Goal: Information Seeking & Learning: Learn about a topic

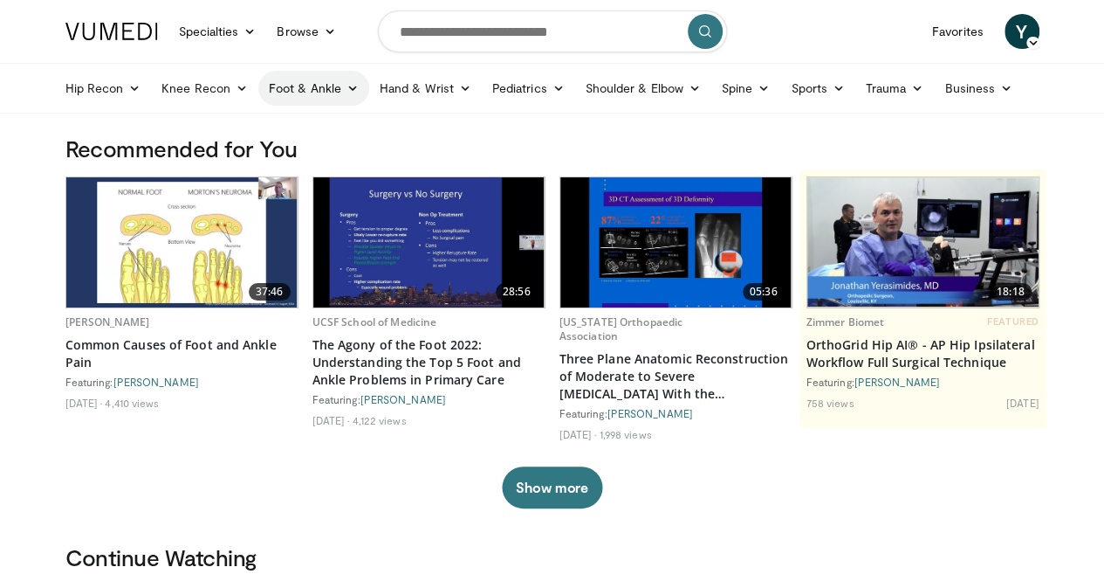
click at [270, 74] on link "Foot & Ankle" at bounding box center [313, 88] width 111 height 35
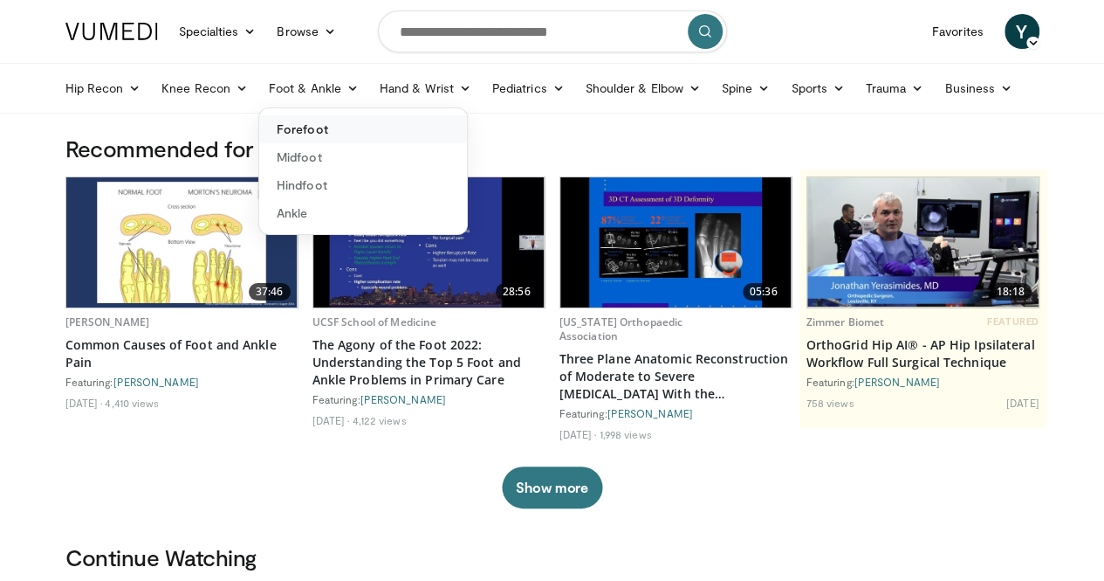
click at [287, 134] on link "Forefoot" at bounding box center [363, 129] width 208 height 28
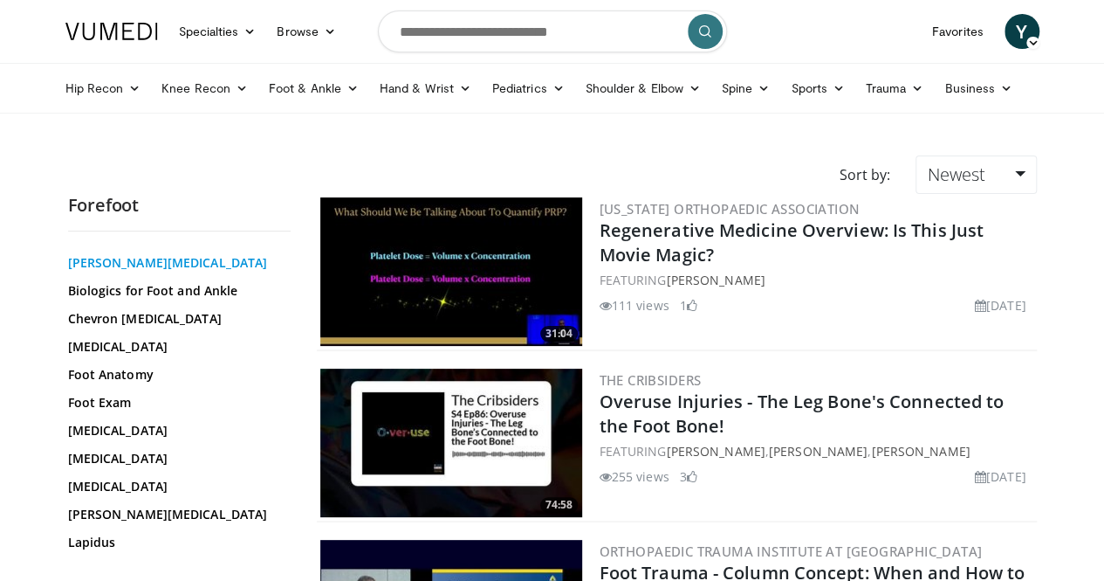
scroll to position [203, 0]
click at [82, 449] on link "Hallux Valgus" at bounding box center [175, 457] width 214 height 17
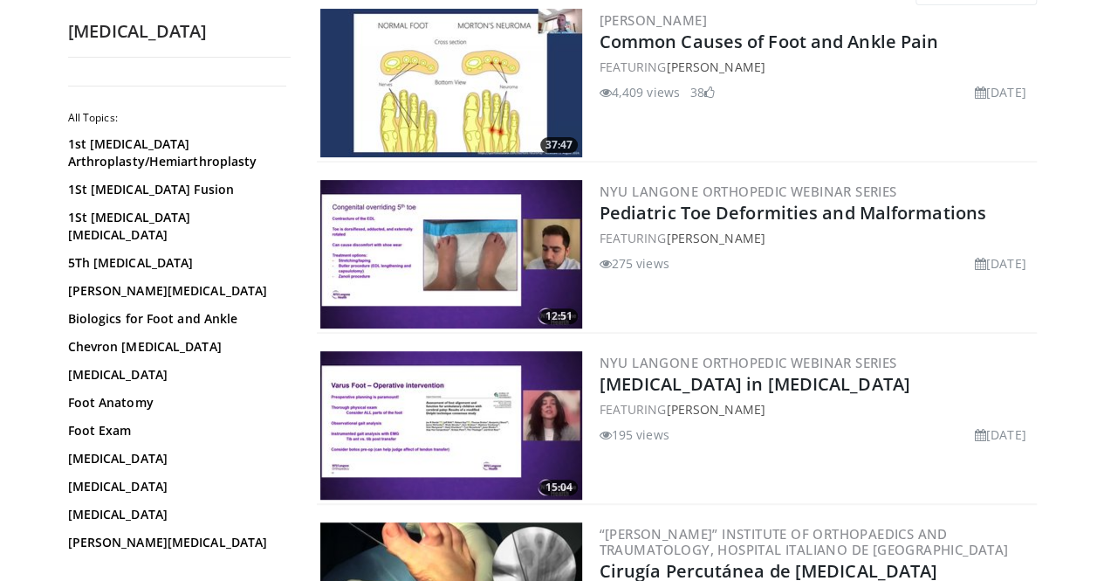
scroll to position [188, 0]
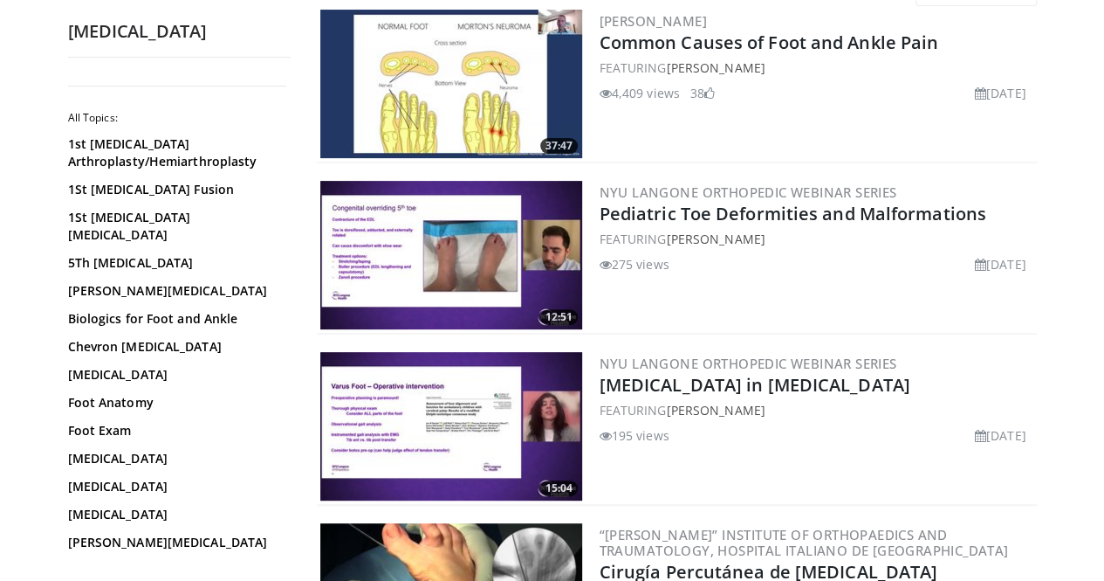
click at [478, 66] on img at bounding box center [451, 84] width 262 height 148
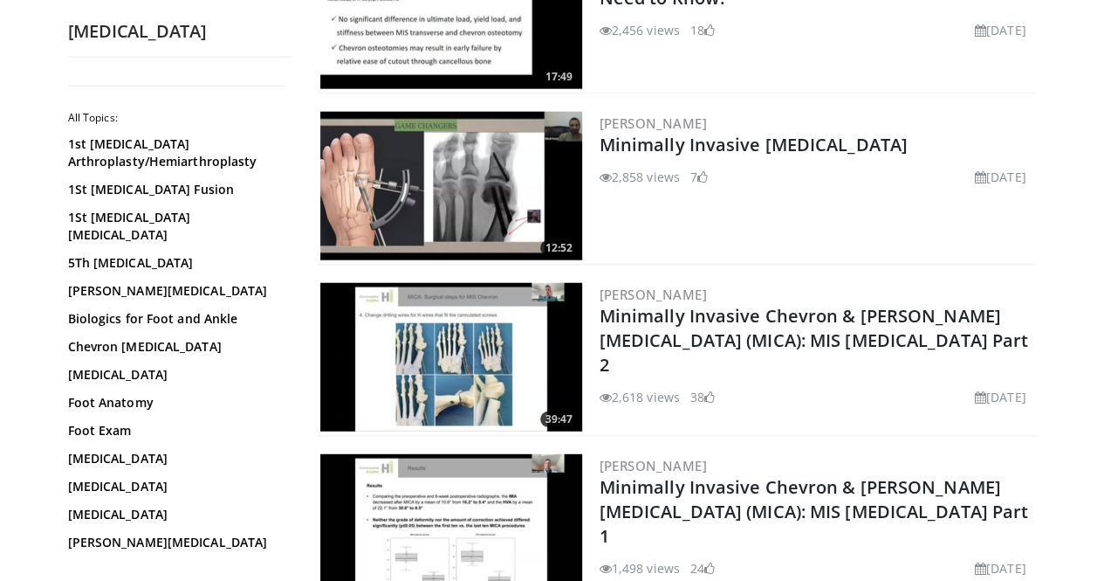
scroll to position [2162, 0]
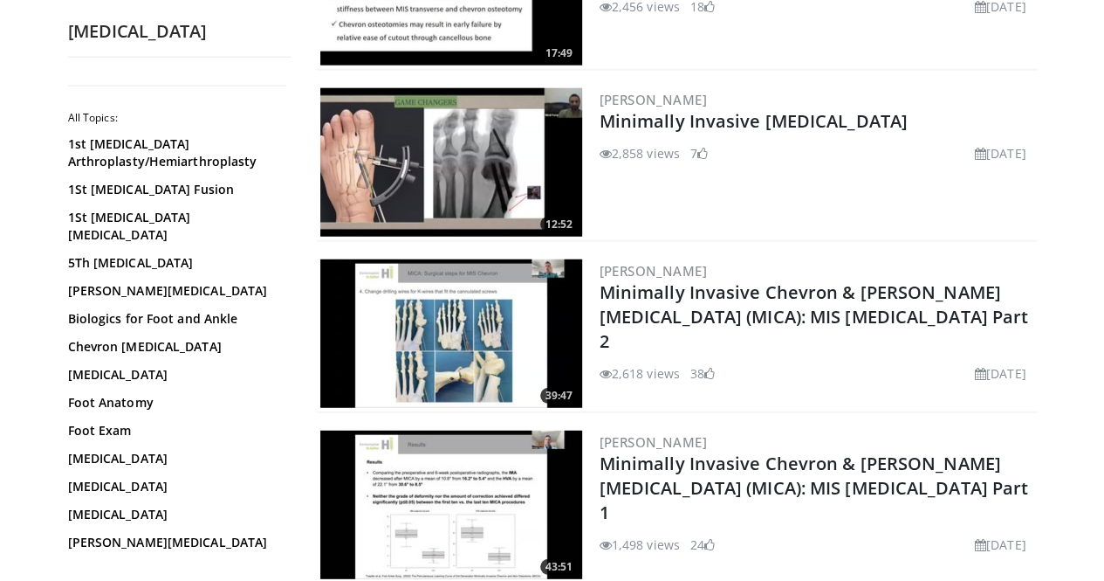
click at [408, 357] on img at bounding box center [451, 333] width 262 height 148
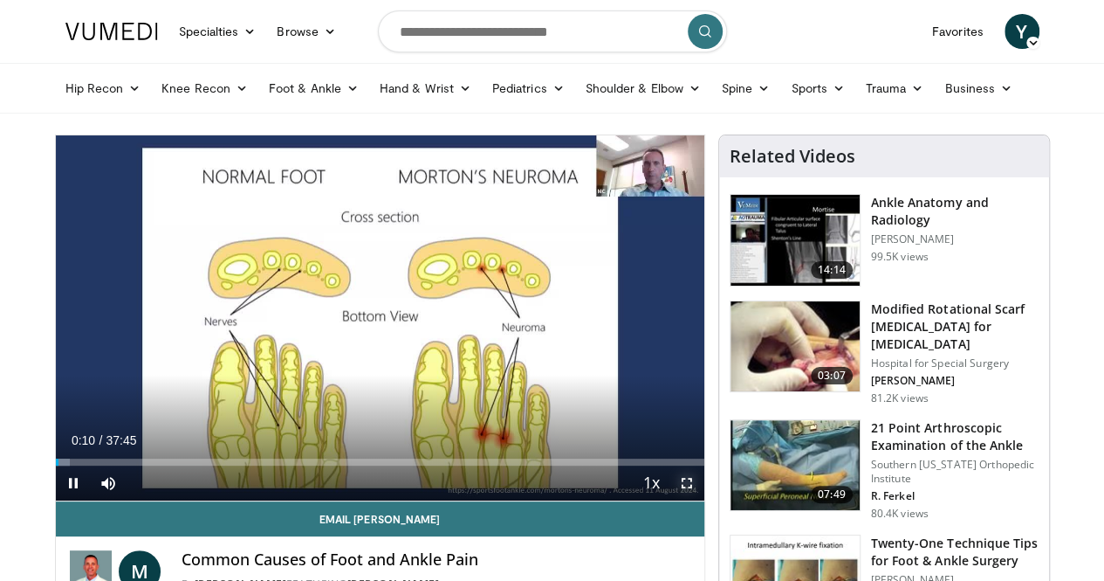
click at [704, 500] on span "Video Player" at bounding box center [687, 482] width 35 height 35
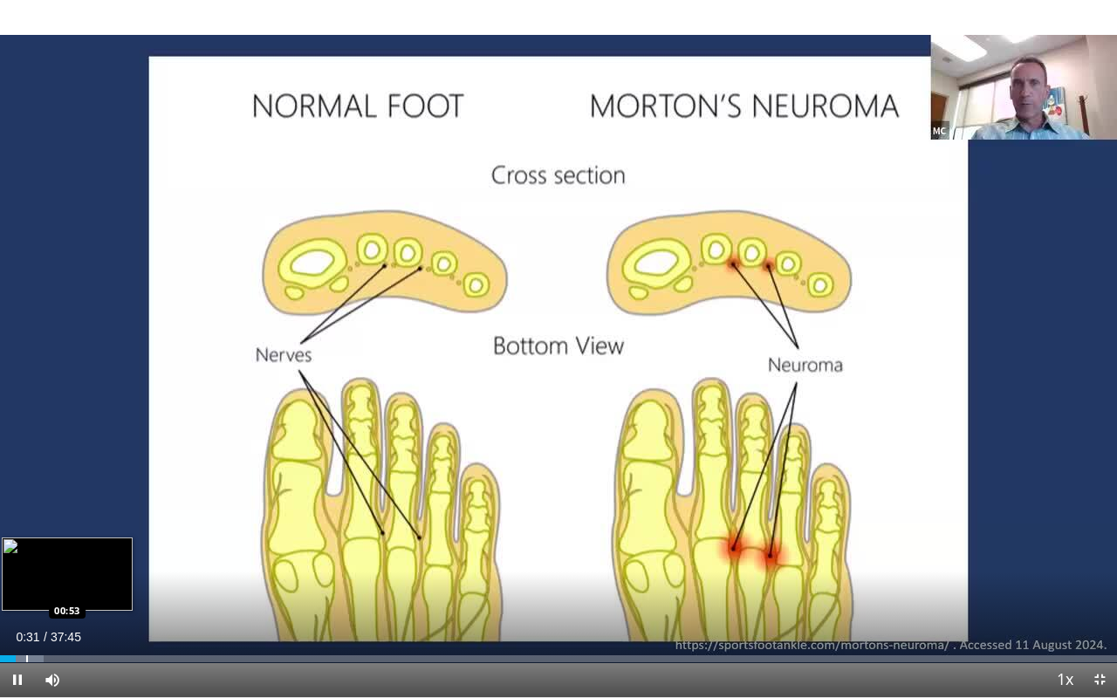
click at [26, 580] on div "Progress Bar" at bounding box center [27, 659] width 2 height 7
click at [55, 580] on div "Loaded : 4.41% 00:57 01:51" at bounding box center [558, 654] width 1117 height 17
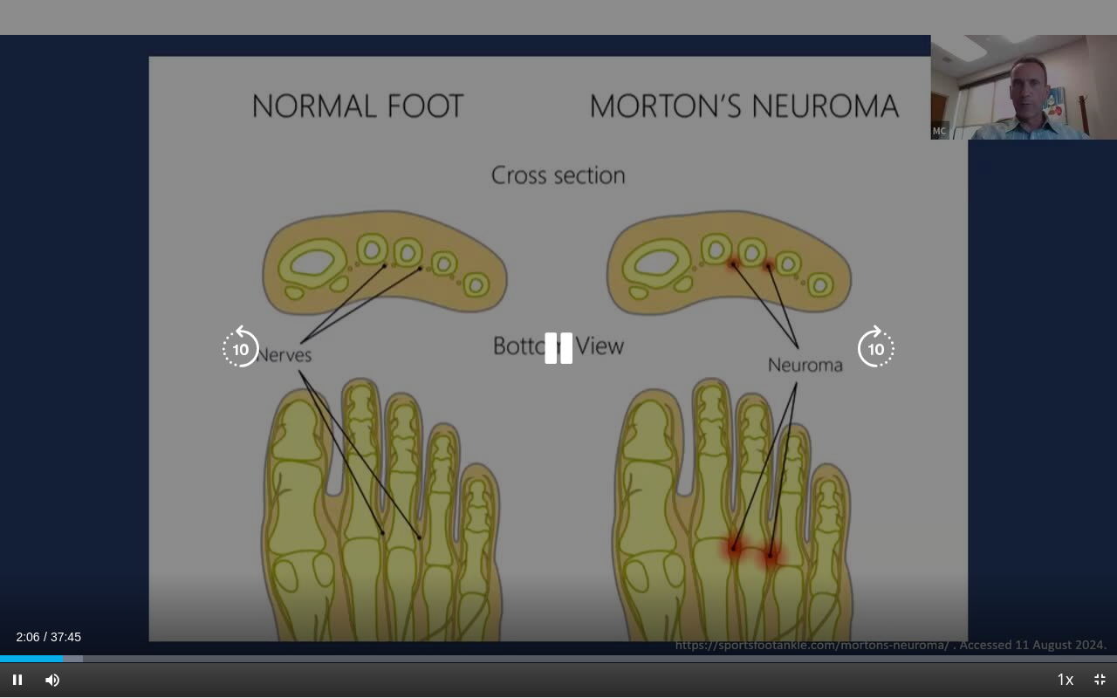
click at [875, 339] on icon "Video Player" at bounding box center [876, 349] width 49 height 49
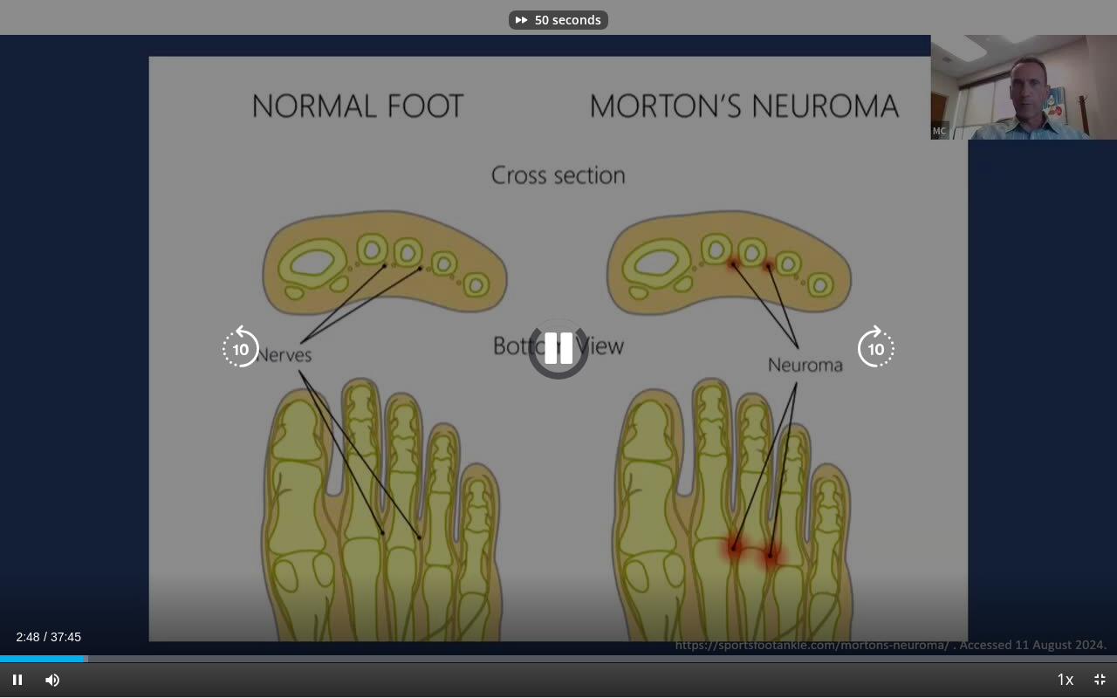
click at [875, 339] on icon "Video Player" at bounding box center [876, 349] width 49 height 49
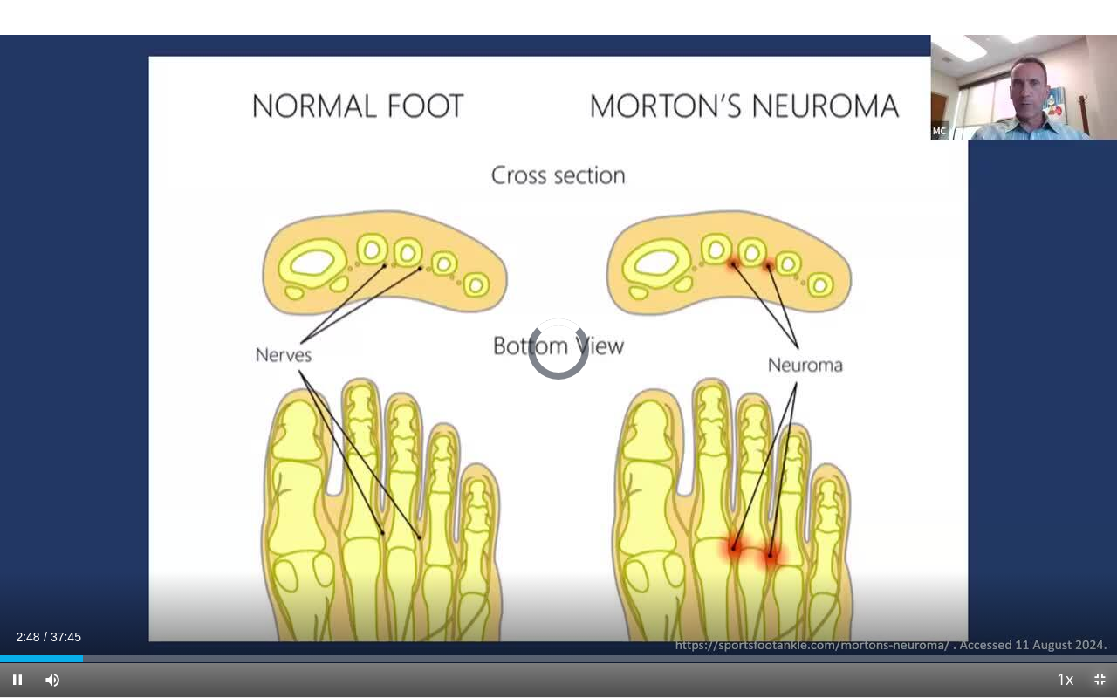
click at [1103, 580] on span "Video Player" at bounding box center [1099, 680] width 35 height 35
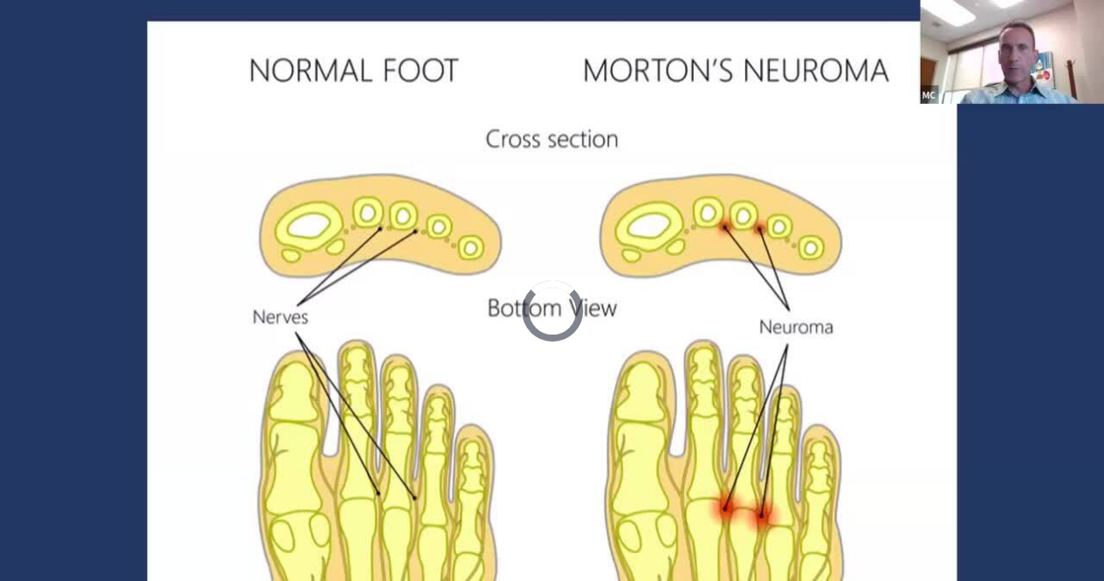
scroll to position [539, 0]
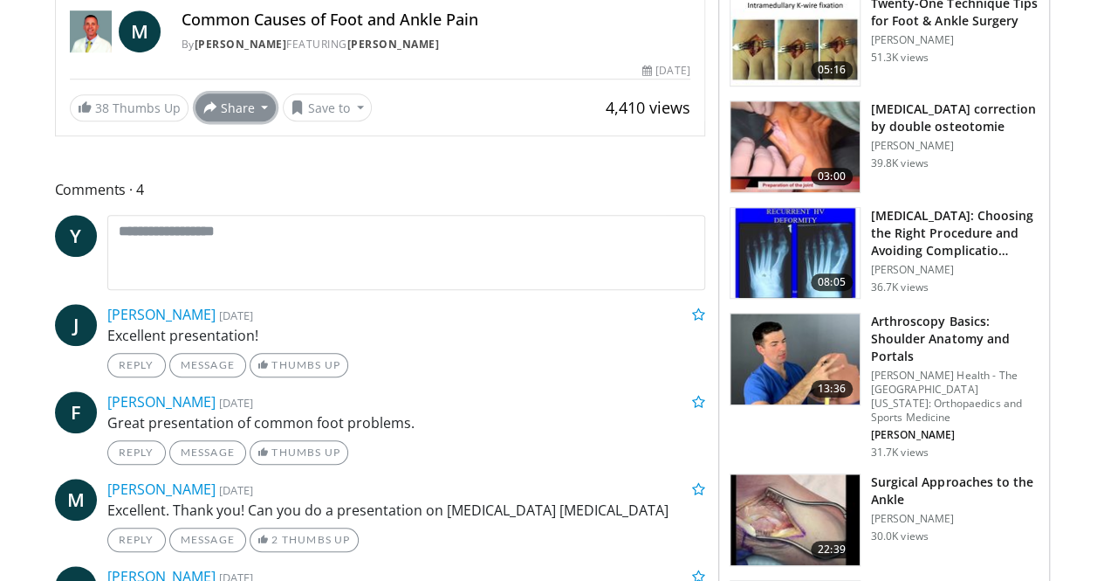
click at [205, 121] on button "Share" at bounding box center [236, 107] width 81 height 28
click at [307, 121] on button "Save to" at bounding box center [327, 107] width 89 height 28
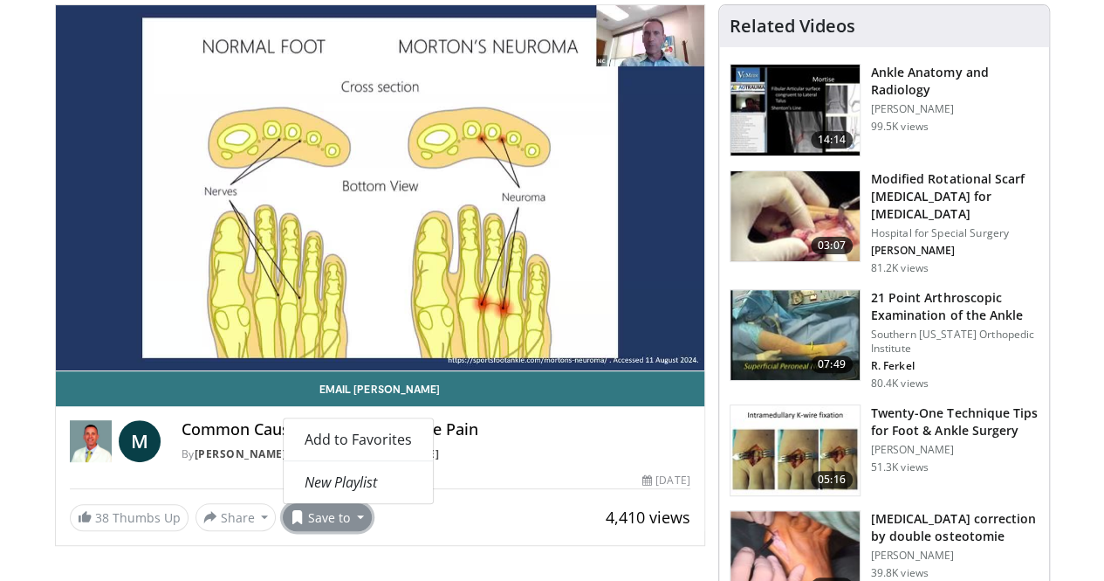
scroll to position [131, 0]
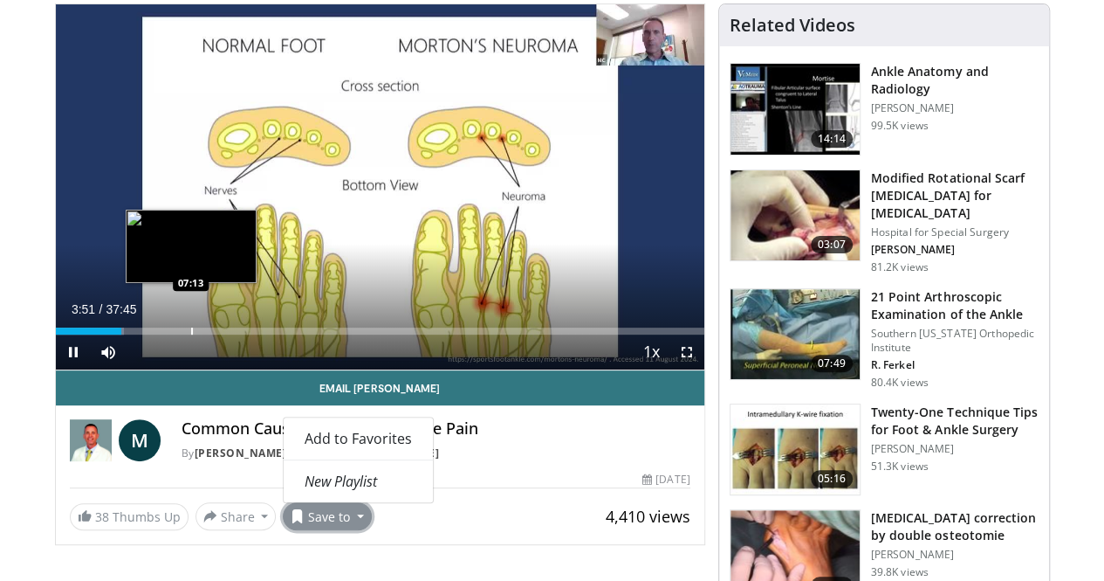
click at [191, 334] on div "Progress Bar" at bounding box center [192, 330] width 2 height 7
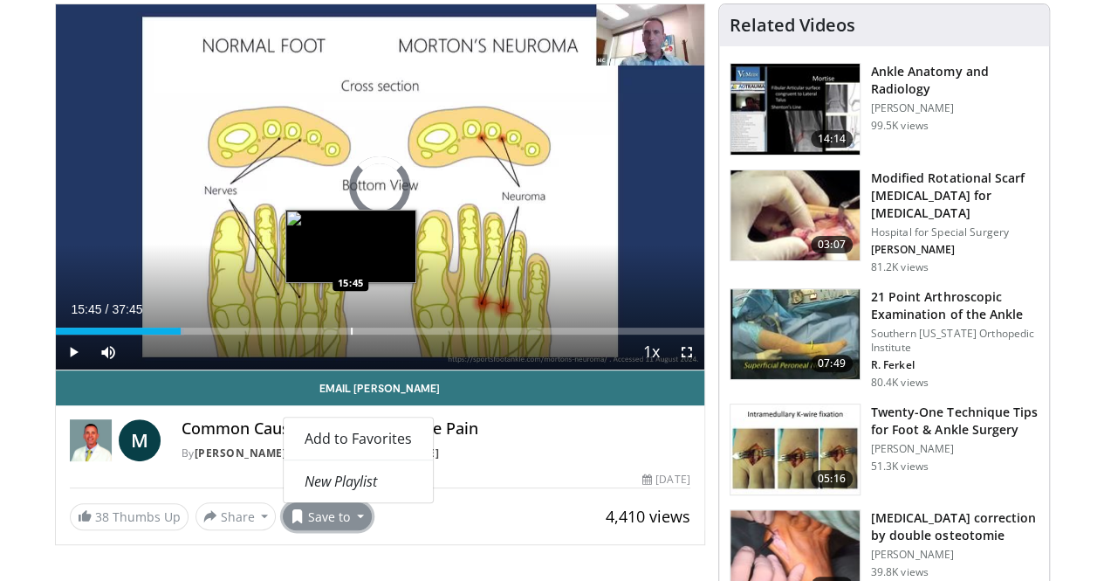
click at [351, 334] on div "Progress Bar" at bounding box center [352, 330] width 2 height 7
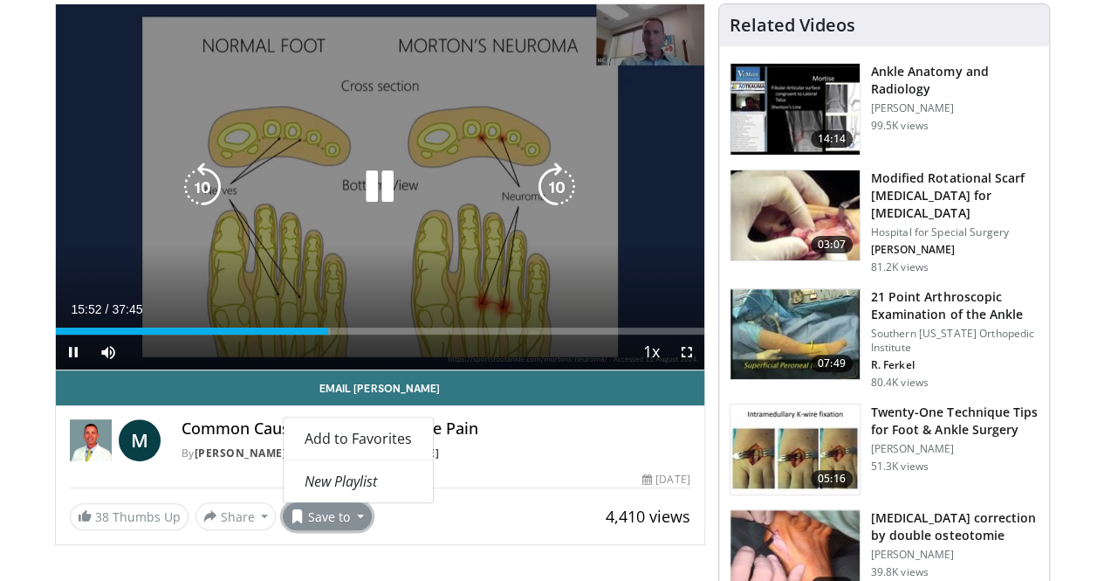
click at [394, 285] on div "90 seconds Tap to unmute" at bounding box center [380, 186] width 649 height 365
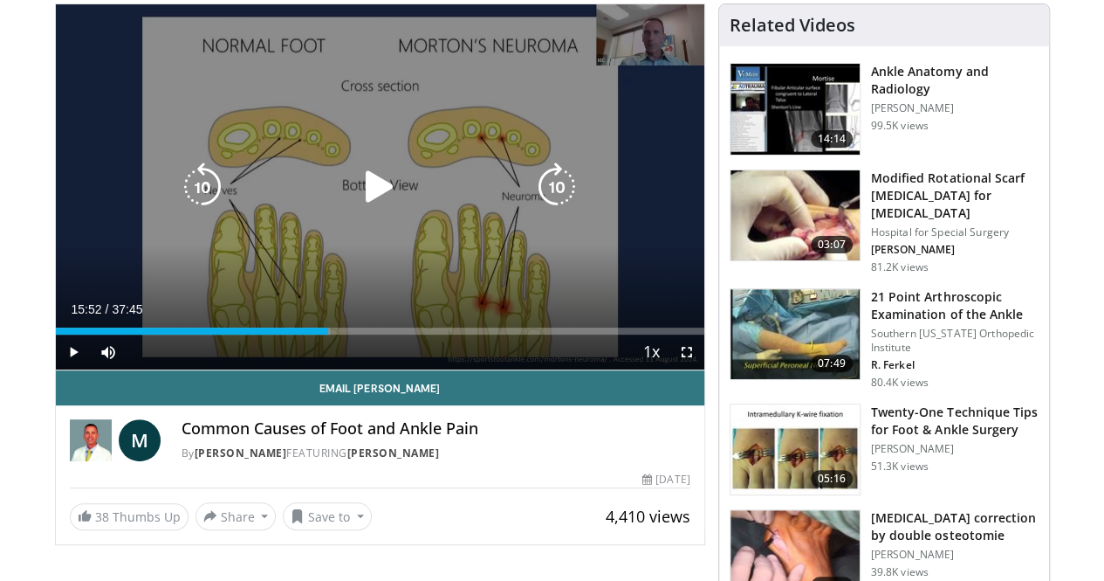
click at [394, 285] on div "90 seconds Tap to unmute" at bounding box center [380, 186] width 649 height 365
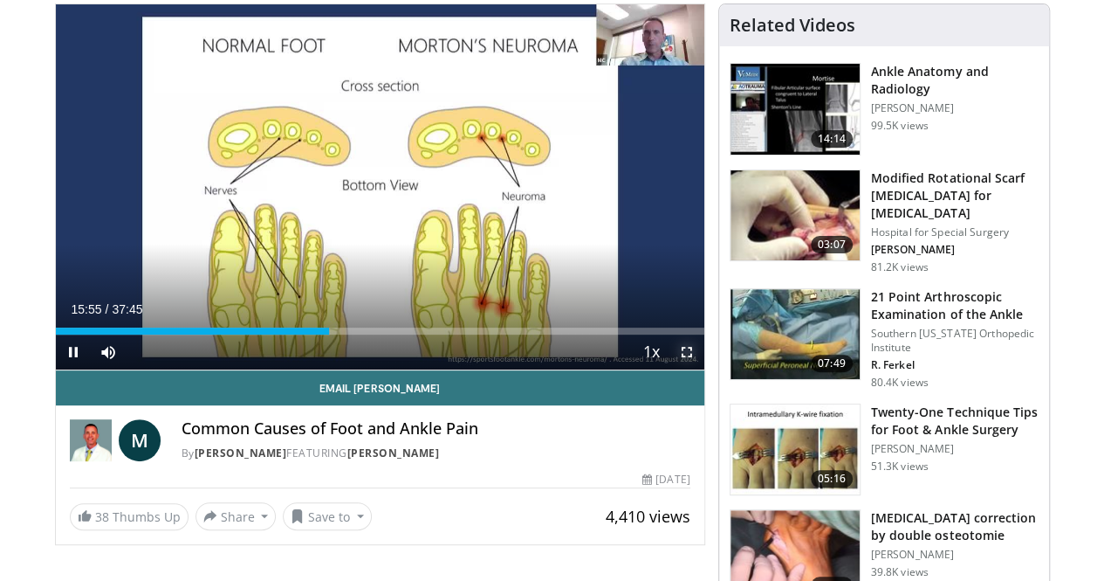
click at [704, 369] on span "Video Player" at bounding box center [687, 351] width 35 height 35
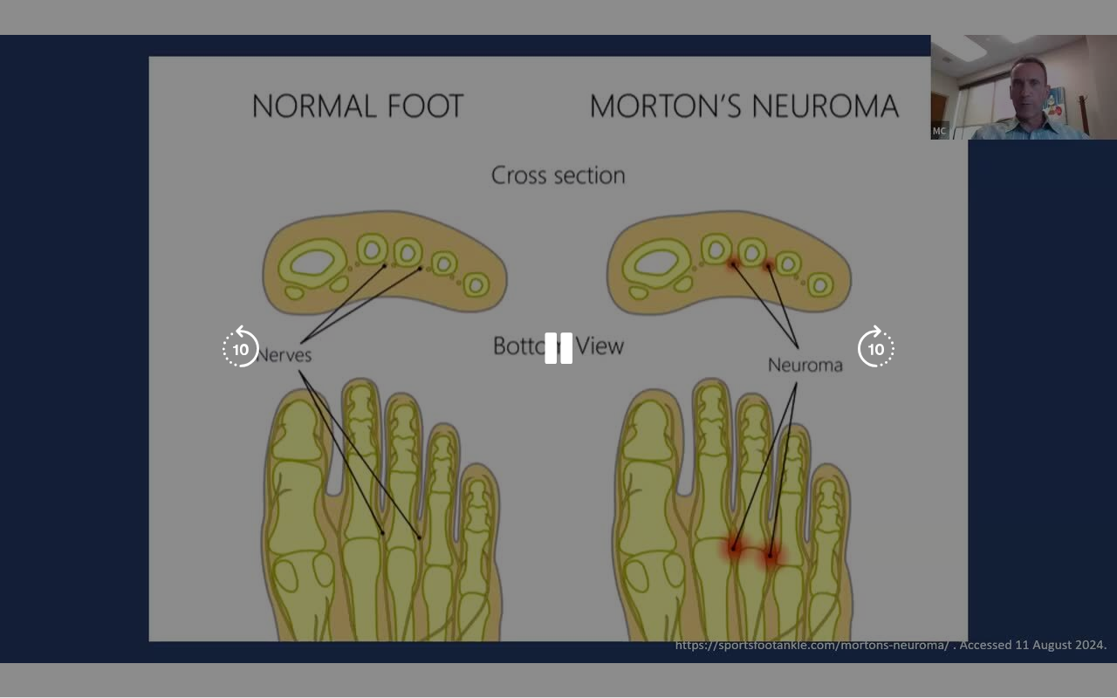
click at [704, 457] on div "90 seconds Tap to unmute" at bounding box center [558, 348] width 1117 height 697
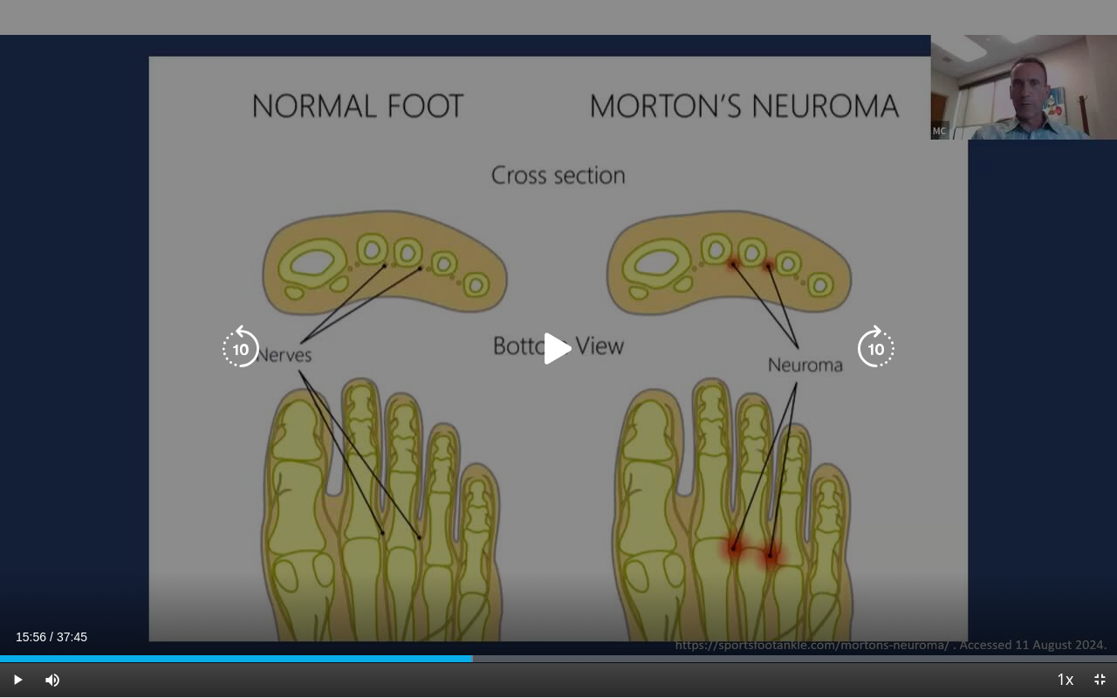
click at [704, 457] on div "90 seconds Tap to unmute" at bounding box center [558, 348] width 1117 height 697
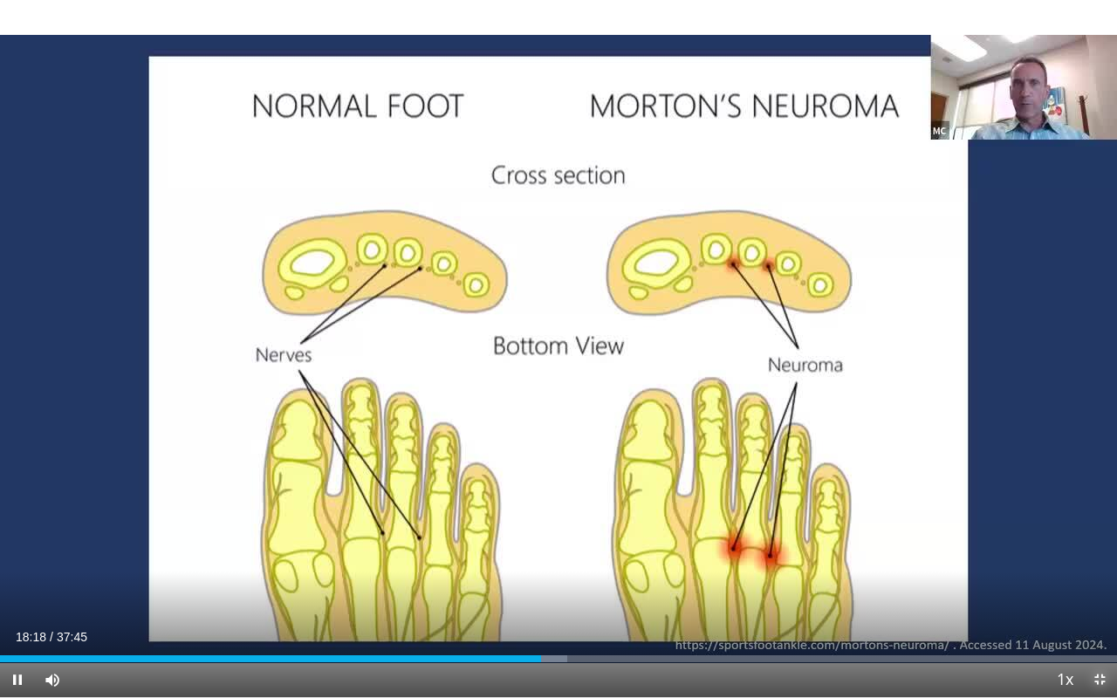
click at [1102, 580] on span "Video Player" at bounding box center [1099, 680] width 35 height 35
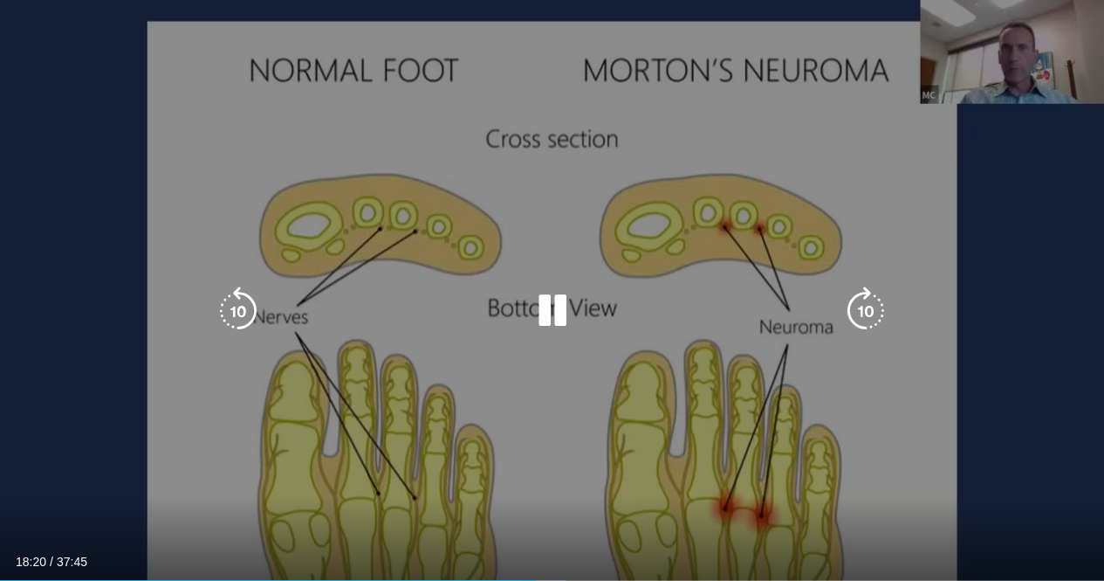
scroll to position [0, 0]
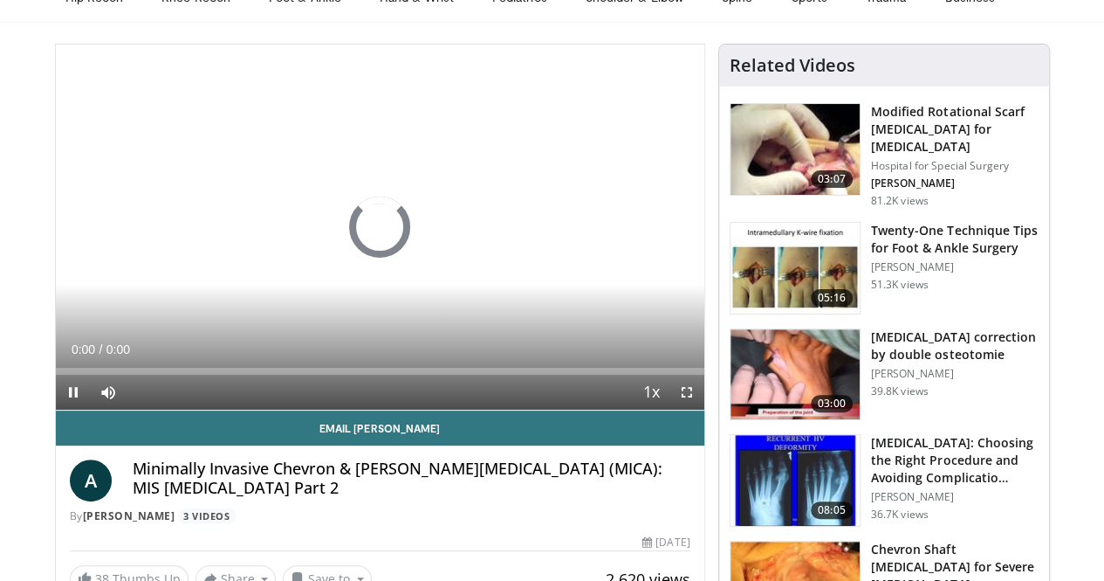
scroll to position [98, 0]
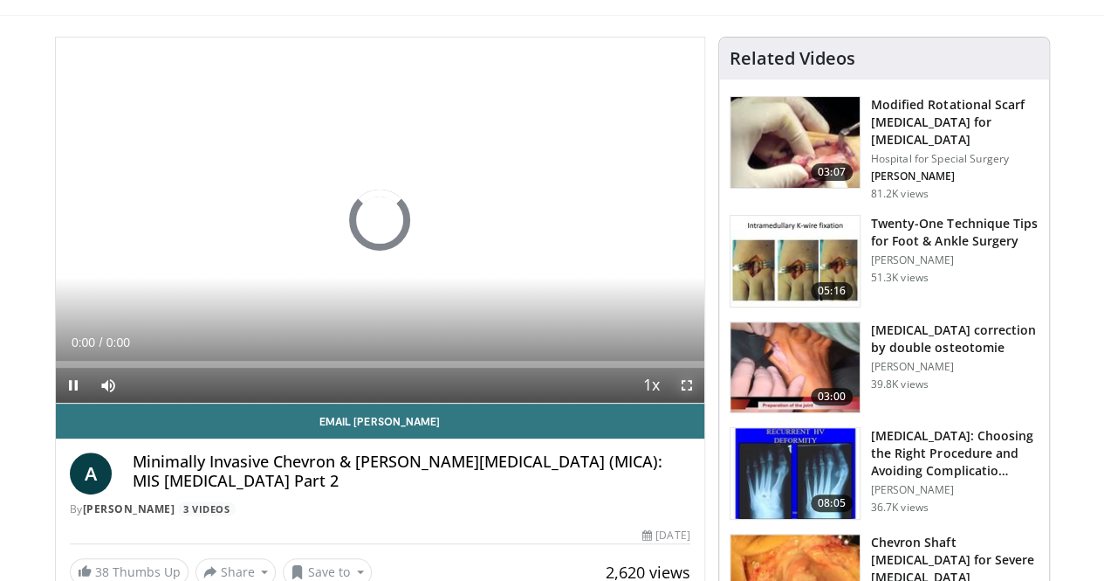
click at [704, 402] on span "Video Player" at bounding box center [687, 385] width 35 height 35
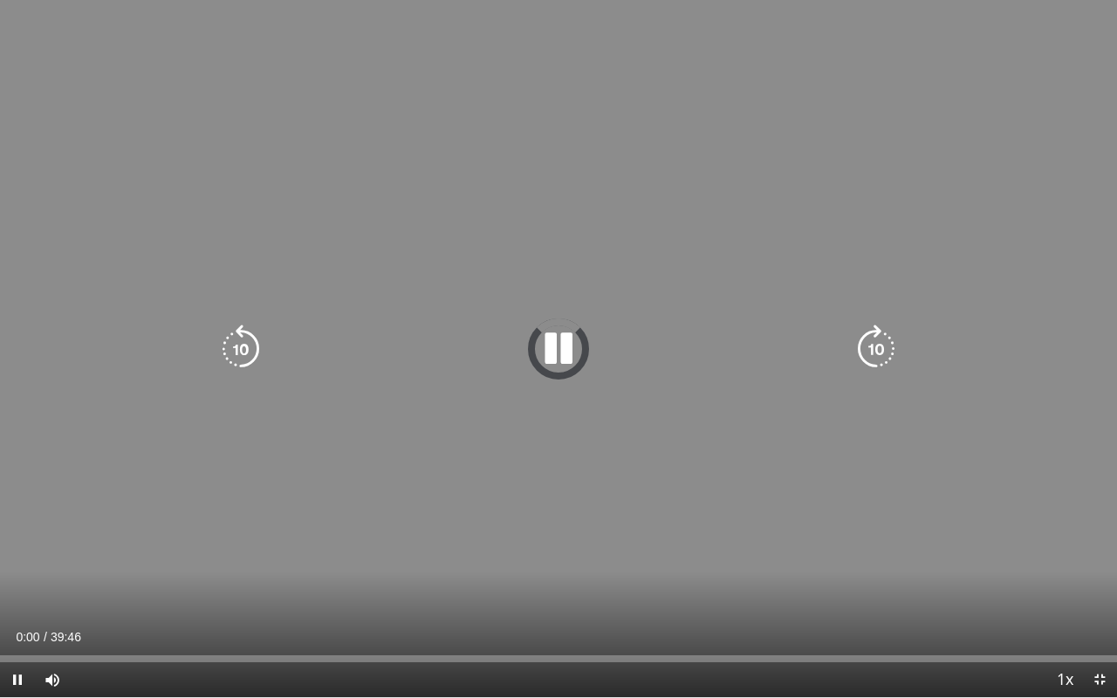
click at [876, 333] on icon "Video Player" at bounding box center [876, 349] width 49 height 49
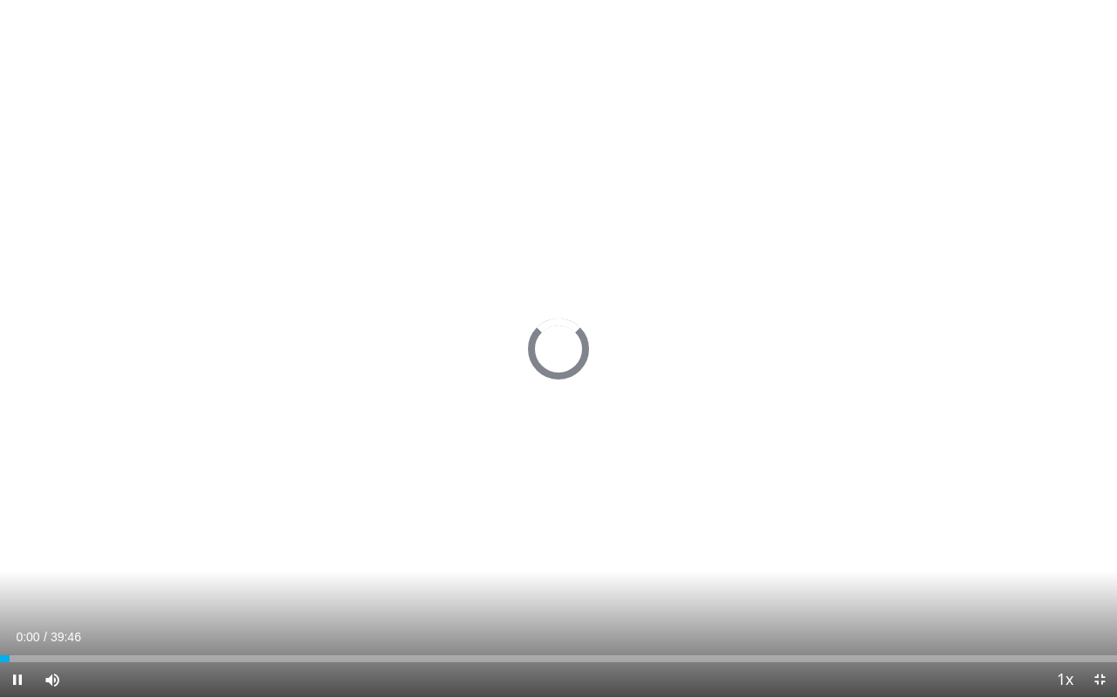
click at [876, 333] on div "10 seconds Tap to unmute" at bounding box center [558, 348] width 1117 height 697
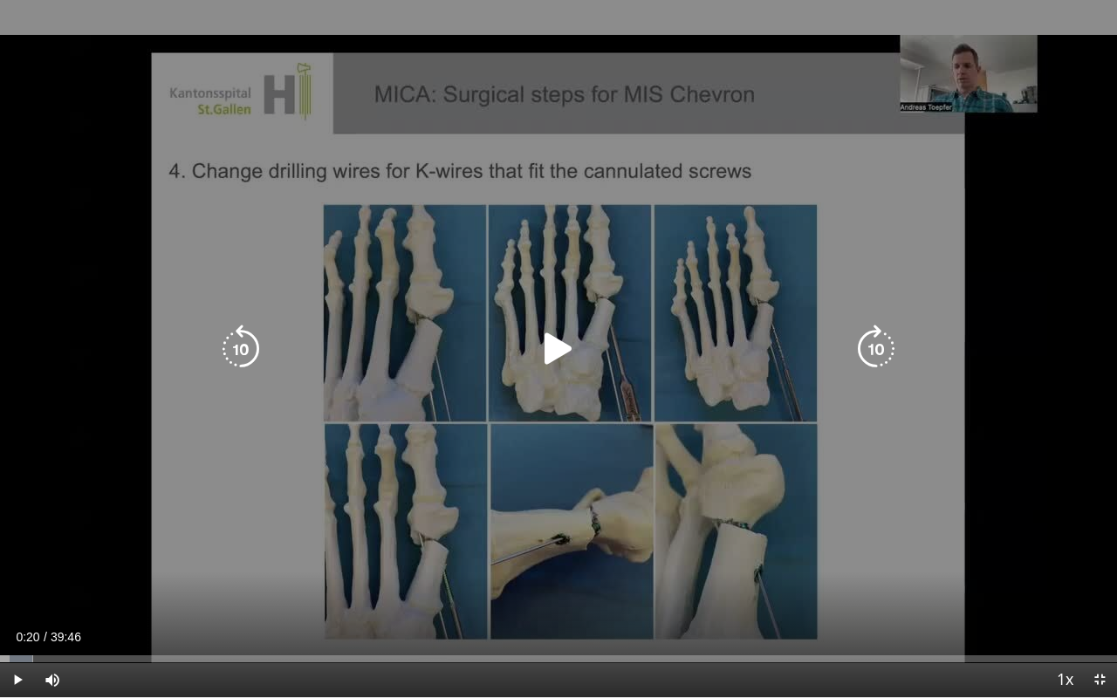
click at [554, 347] on icon "Video Player" at bounding box center [558, 349] width 49 height 49
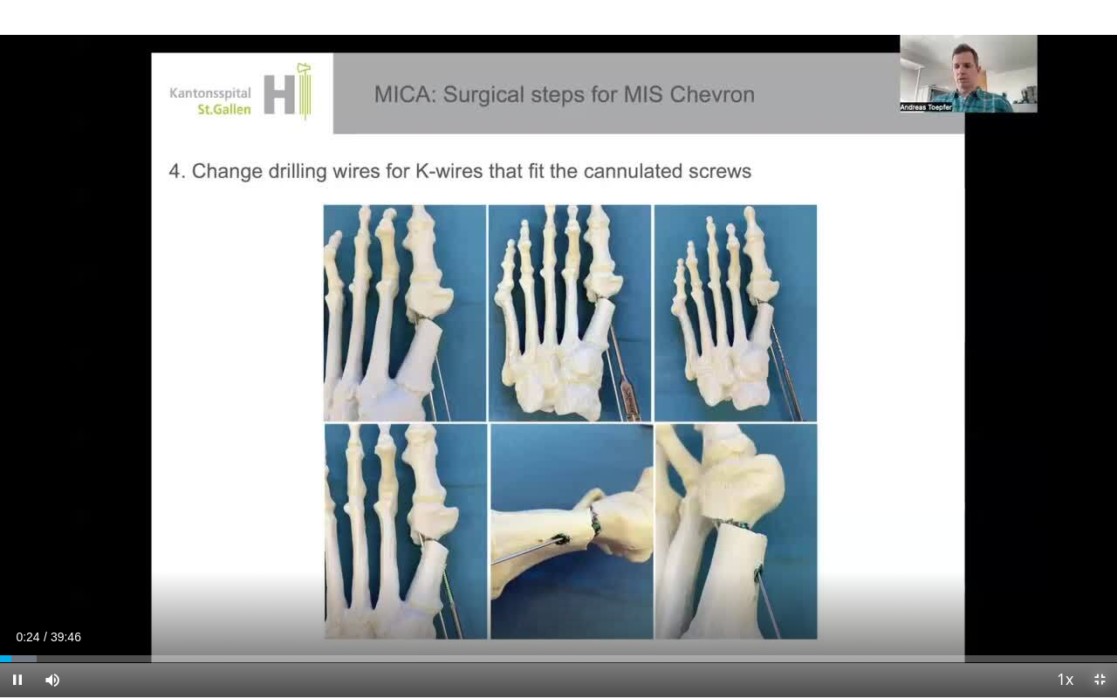
click at [1103, 580] on span "Video Player" at bounding box center [1099, 680] width 35 height 35
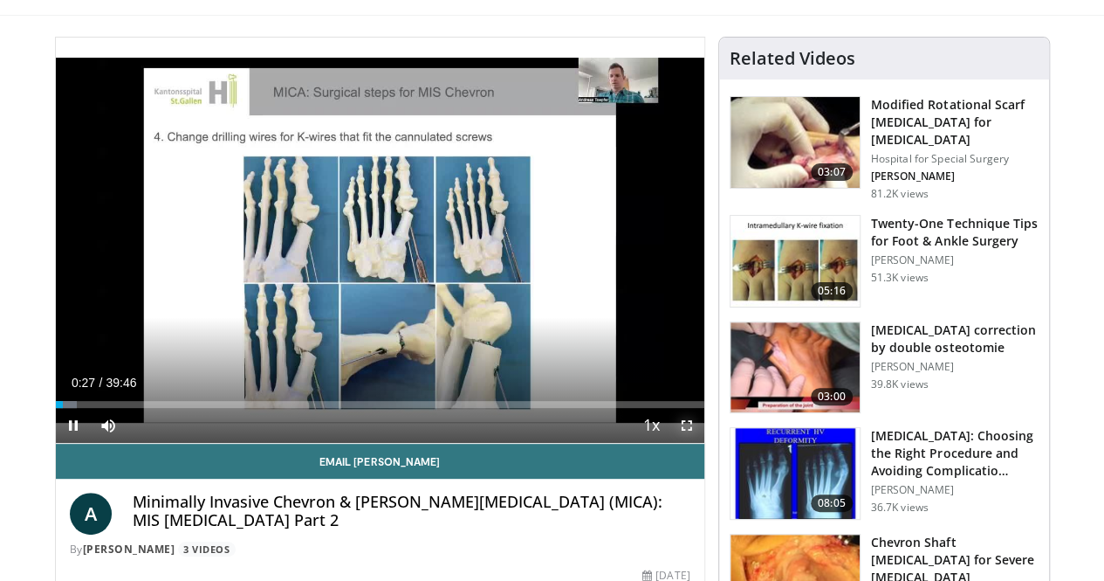
click at [701, 443] on span "Video Player" at bounding box center [687, 425] width 35 height 35
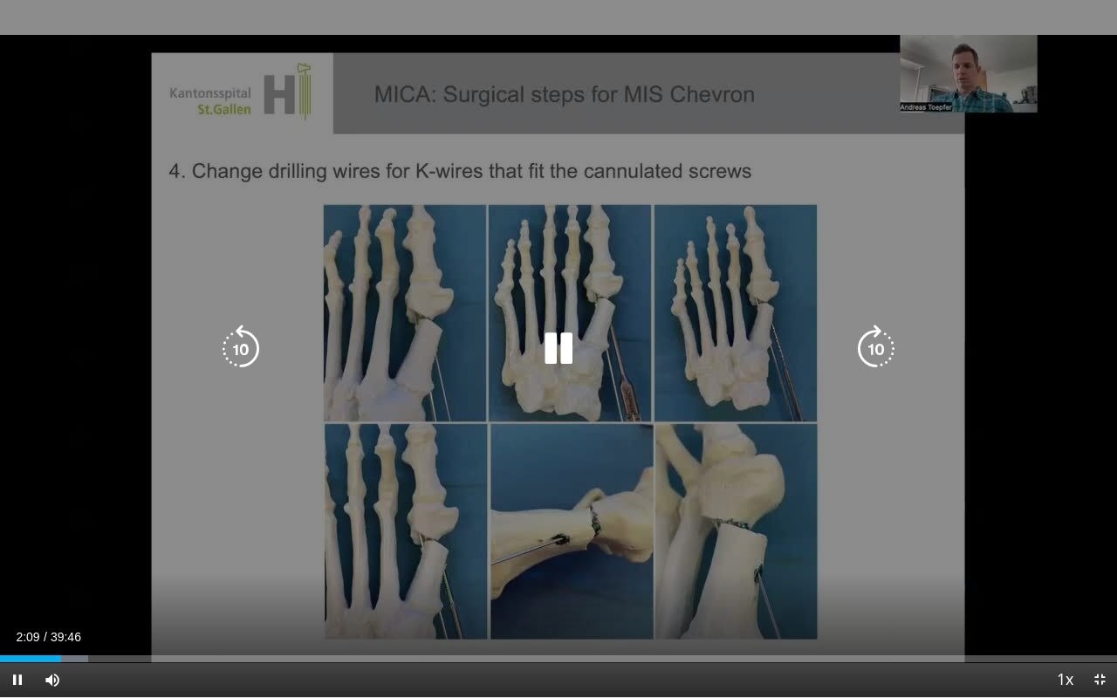
click at [869, 344] on icon "Video Player" at bounding box center [876, 349] width 49 height 49
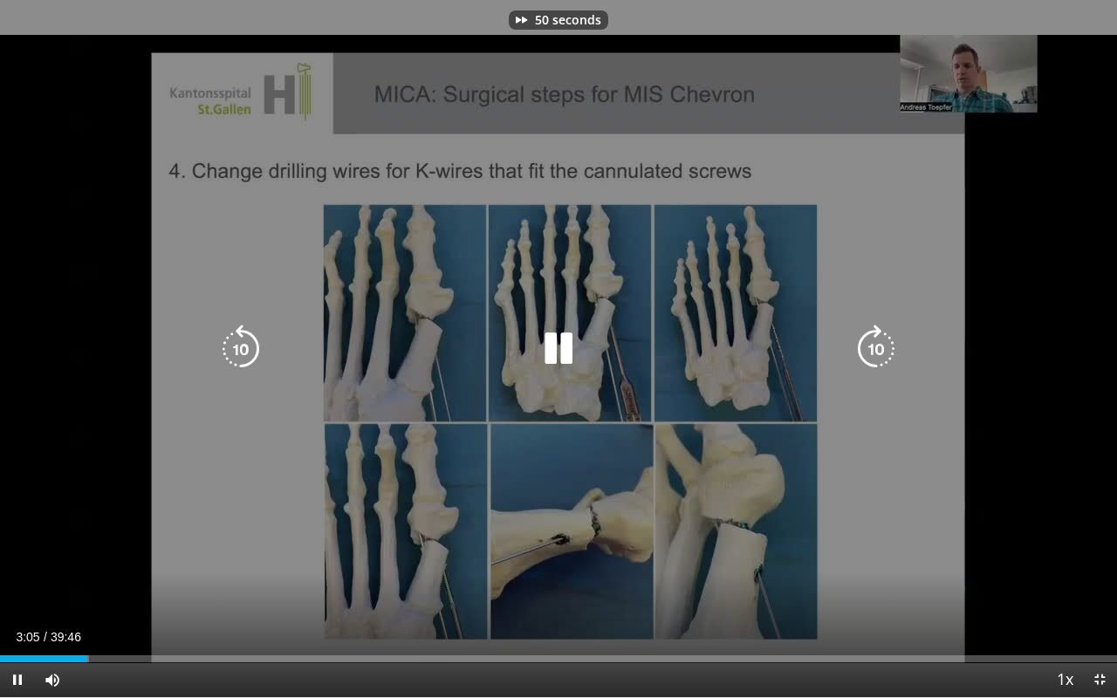
click at [869, 344] on icon "Video Player" at bounding box center [876, 349] width 49 height 49
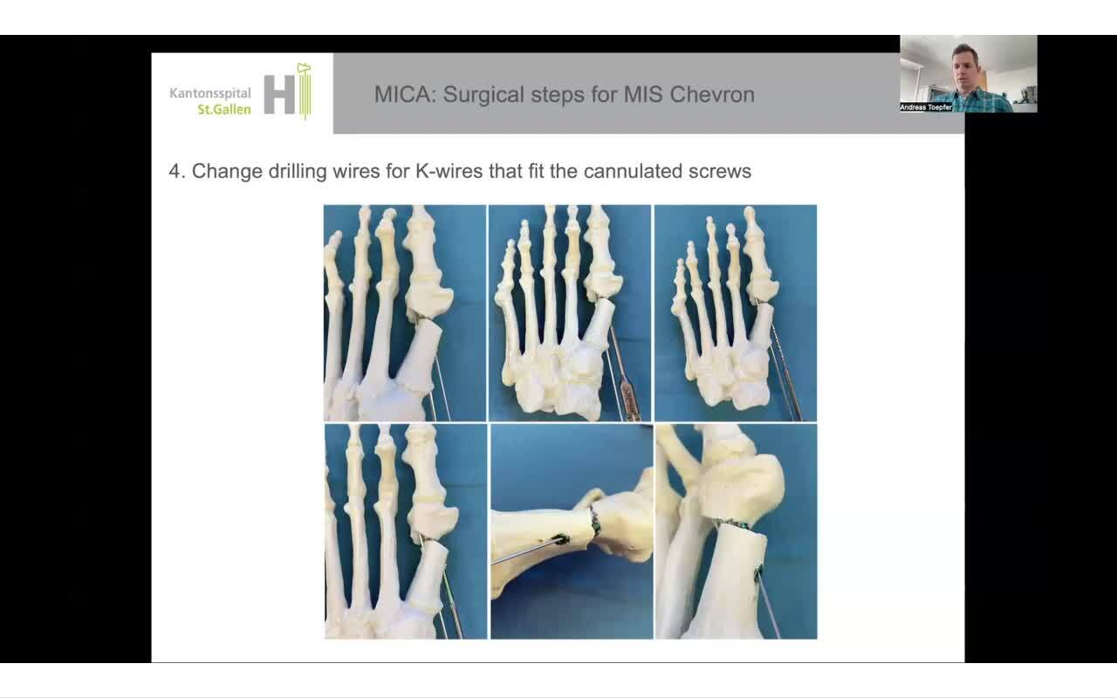
click at [613, 338] on div "10 seconds Tap to unmute" at bounding box center [558, 348] width 1117 height 697
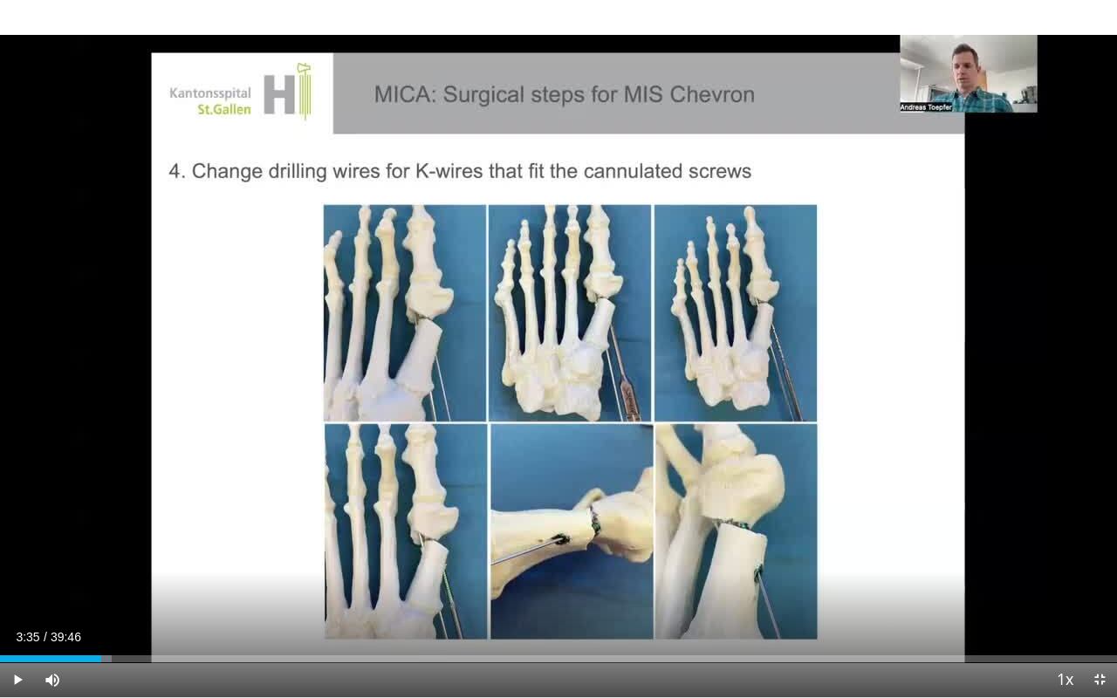
click at [613, 338] on div "10 seconds Tap to unmute" at bounding box center [558, 348] width 1117 height 697
click at [1098, 580] on span "Video Player" at bounding box center [1099, 680] width 35 height 35
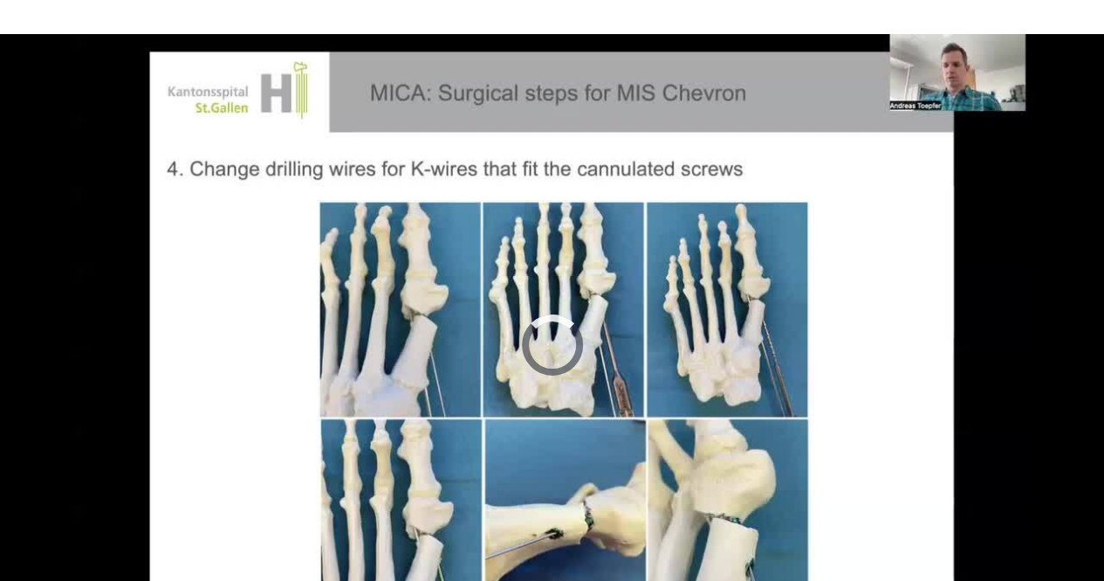
scroll to position [1751, 0]
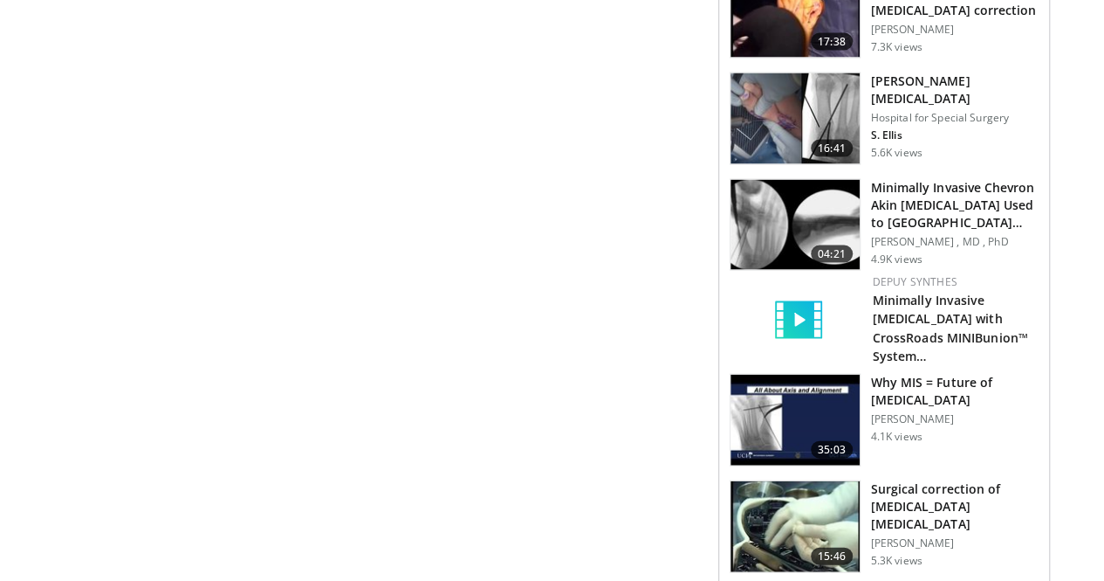
click at [794, 190] on img at bounding box center [795, 225] width 129 height 91
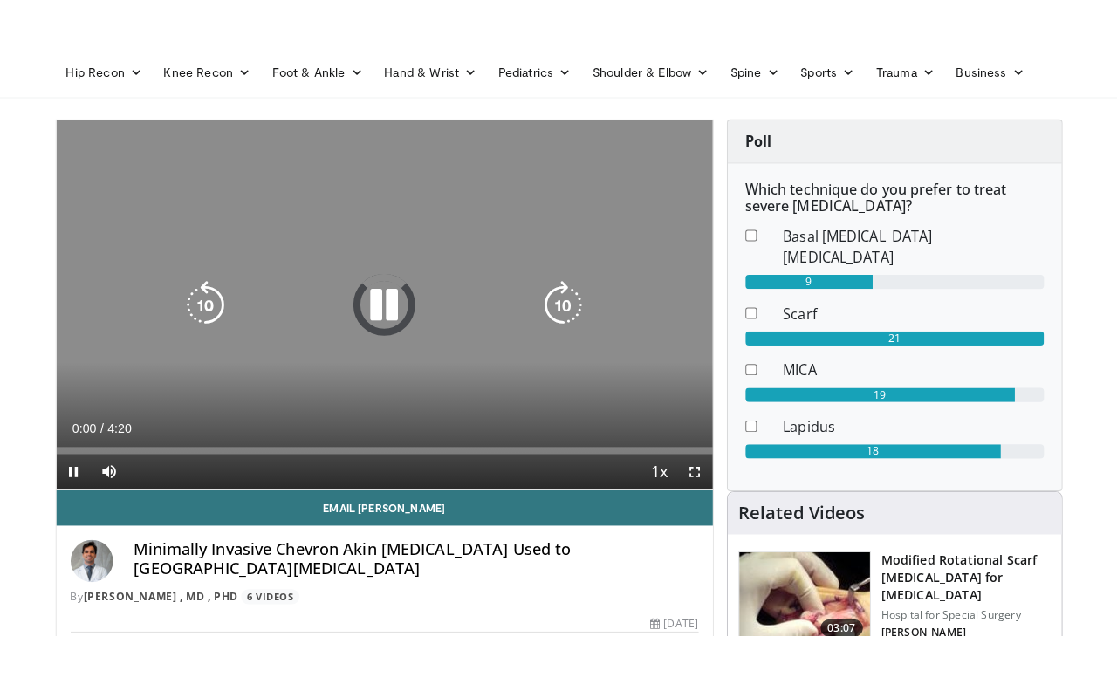
scroll to position [79, 0]
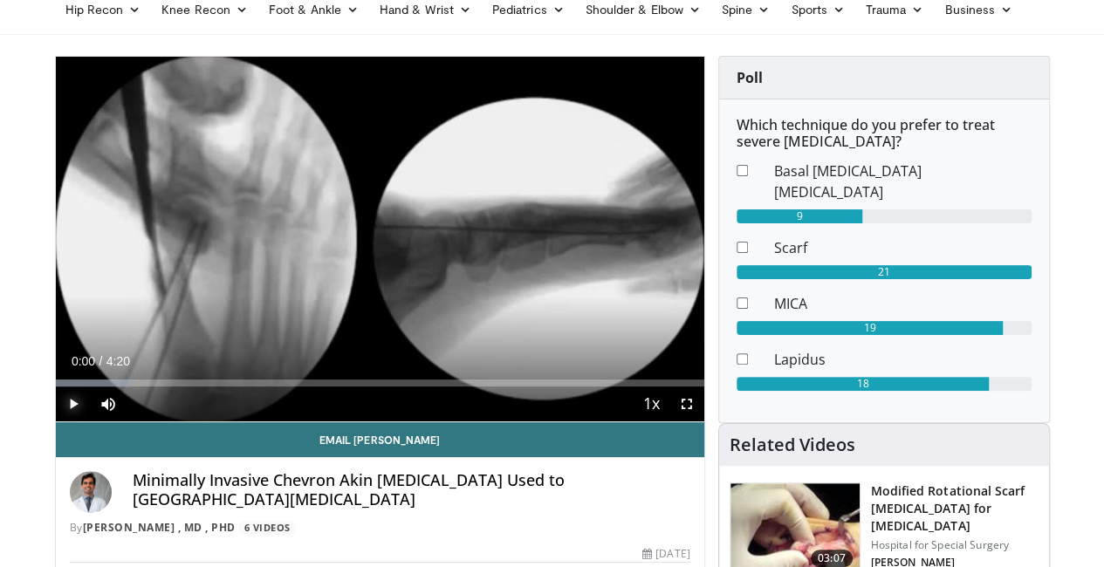
click at [56, 422] on span "Video Player" at bounding box center [73, 404] width 35 height 35
click at [704, 422] on span "Video Player" at bounding box center [687, 404] width 35 height 35
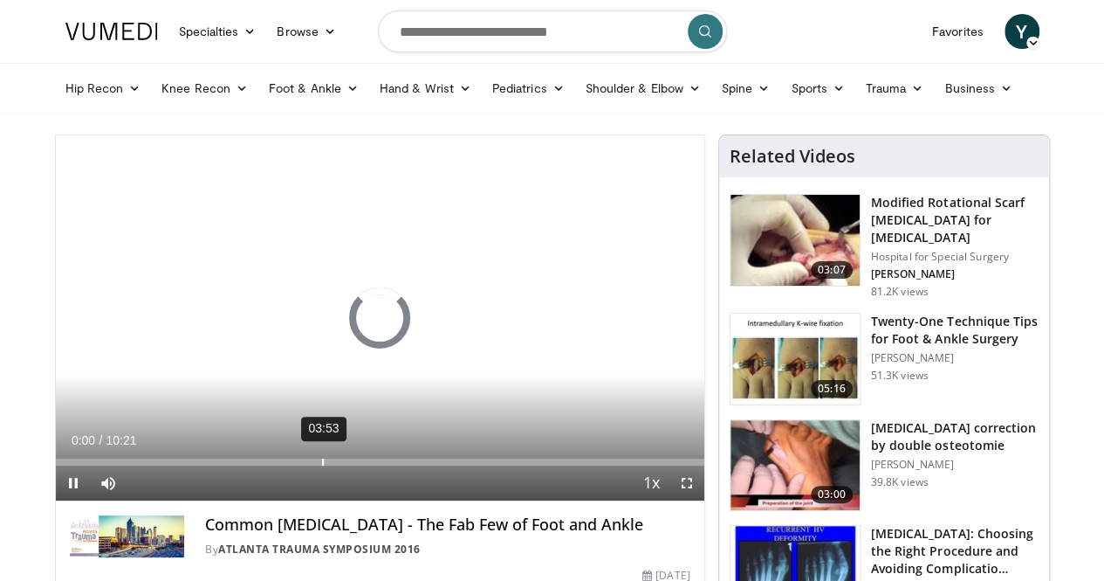
click at [278, 465] on div "Loaded : 0.00% 03:53 00:00" at bounding box center [380, 457] width 649 height 17
